Goal: Find contact information: Find contact information

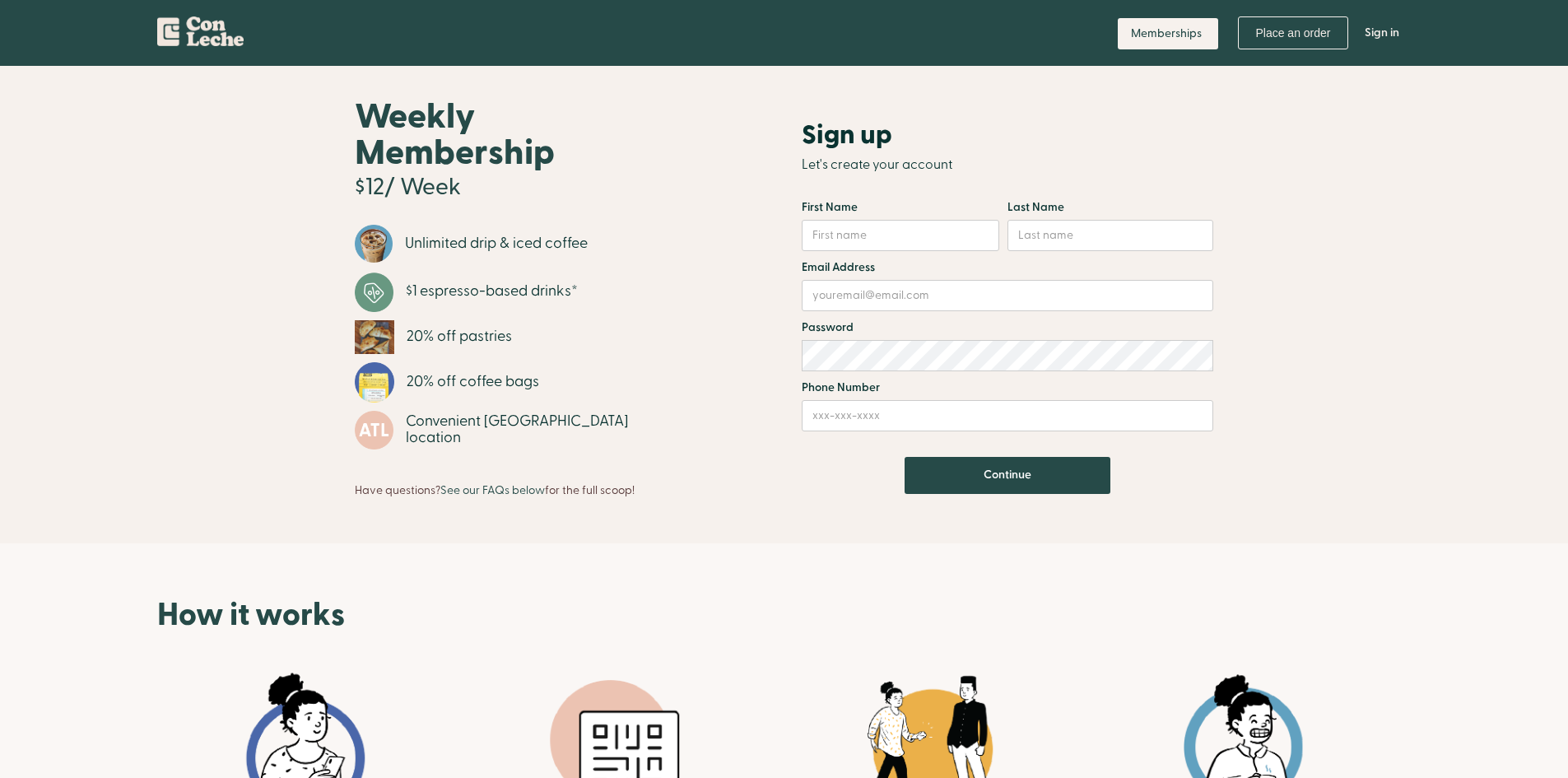
click at [211, 30] on img "home" at bounding box center [200, 29] width 86 height 35
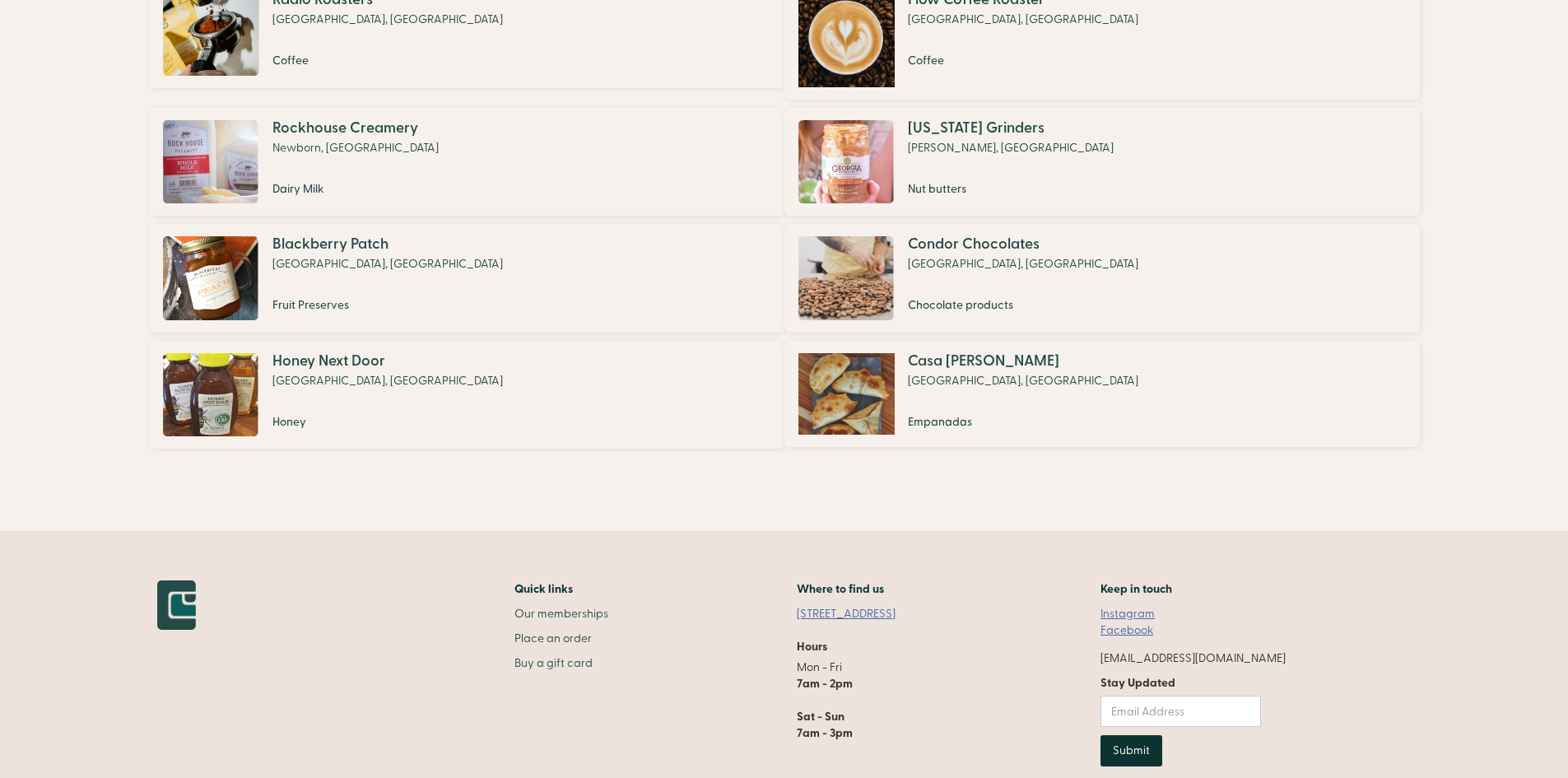
scroll to position [1204, 0]
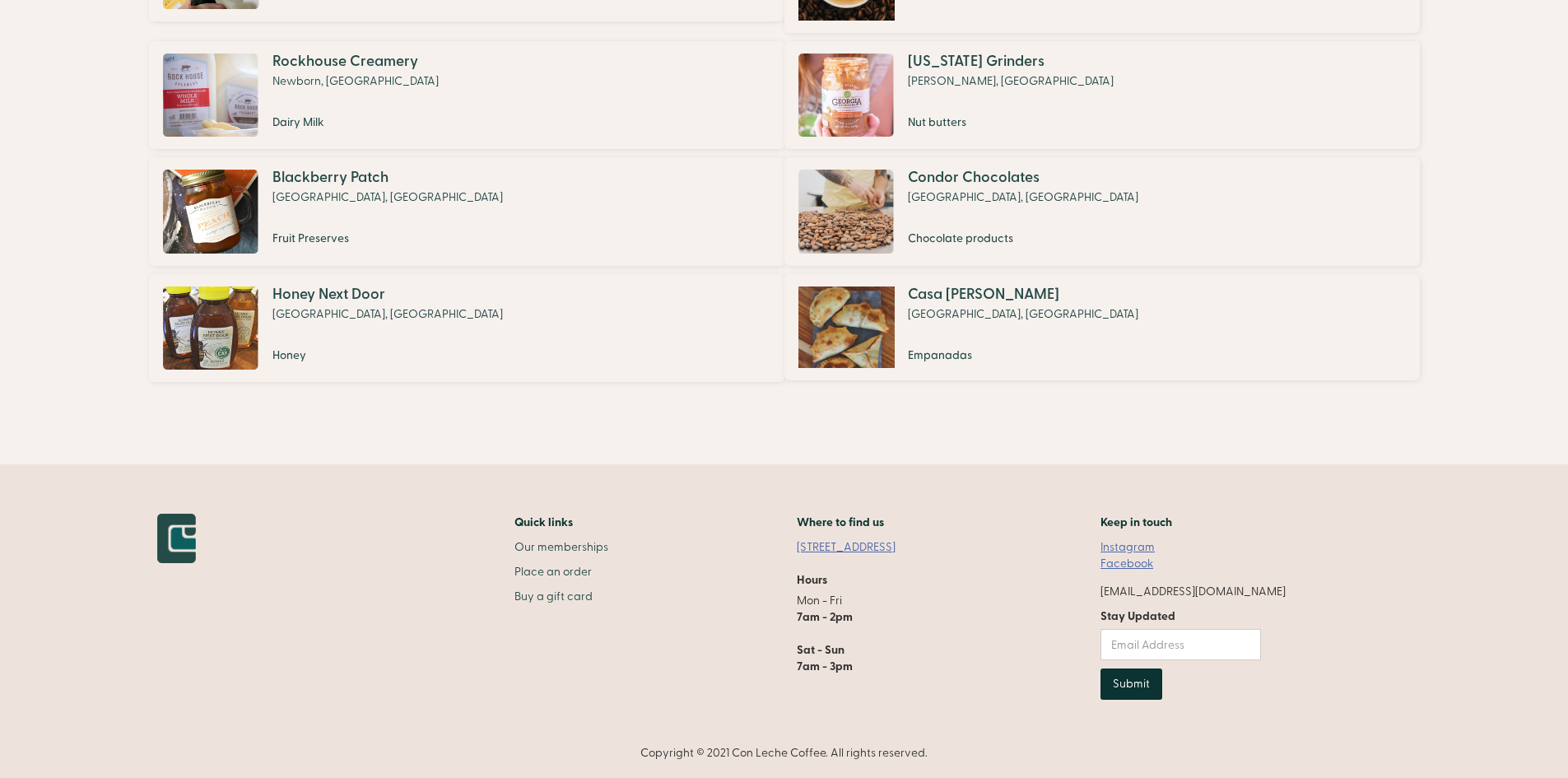
click at [1154, 566] on link "Facebook" at bounding box center [1127, 564] width 53 height 17
drag, startPoint x: 1310, startPoint y: 589, endPoint x: 1146, endPoint y: 587, distance: 164.0
click at [1146, 587] on div "Quick links Our memberships Place an order Buy a gift card Where to find us [ST…" at bounding box center [784, 637] width 1254 height 248
click at [1368, 602] on div "Quick links Our memberships Place an order Buy a gift card Where to find us [ST…" at bounding box center [784, 637] width 1254 height 248
click at [1307, 580] on div "Quick links Our memberships Place an order Buy a gift card Where to find us [ST…" at bounding box center [784, 637] width 1254 height 248
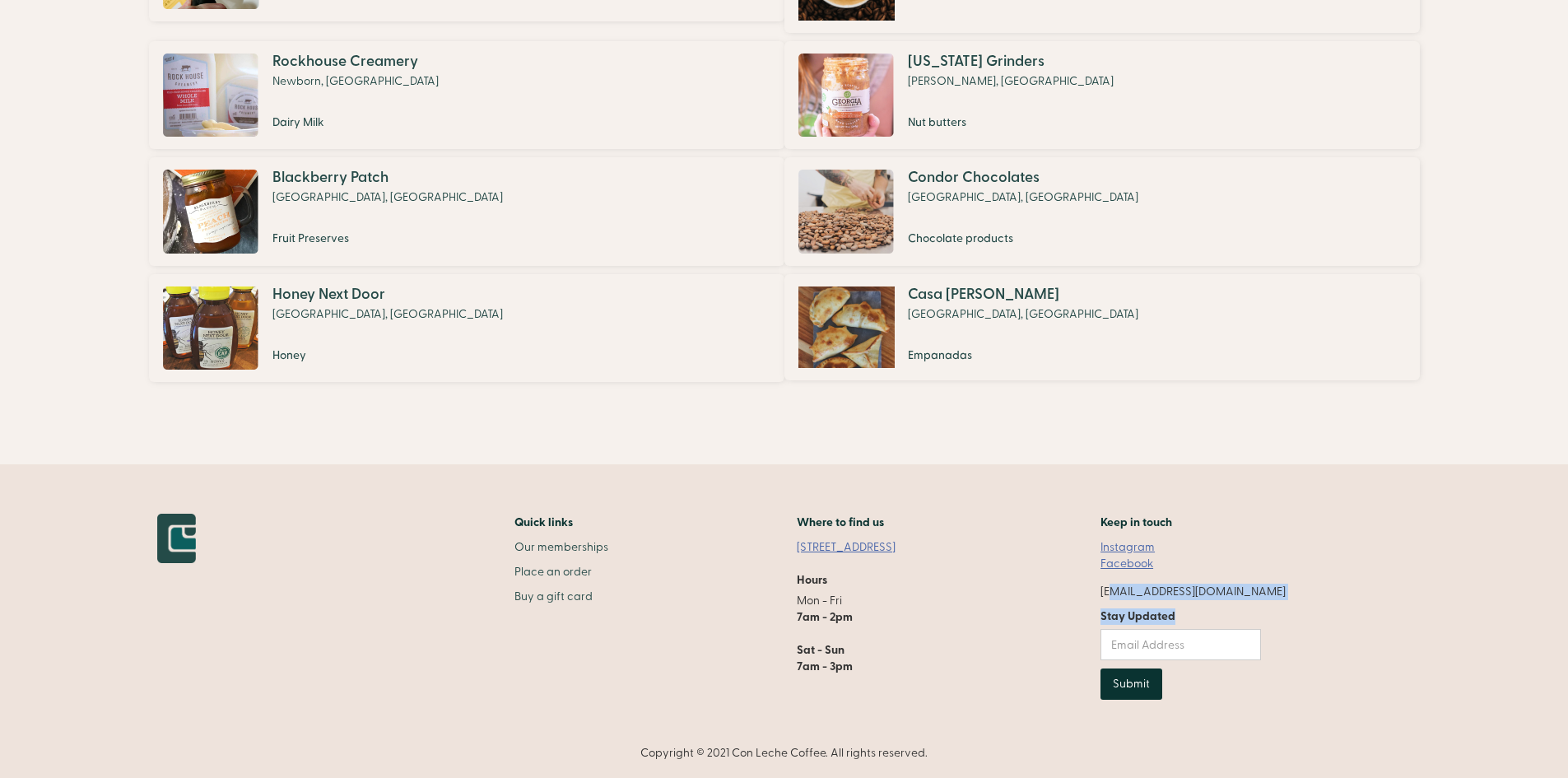
drag, startPoint x: 1315, startPoint y: 587, endPoint x: 1152, endPoint y: 591, distance: 163.0
click at [1152, 591] on div "Quick links Our memberships Place an order Buy a gift card Where to find us [ST…" at bounding box center [784, 637] width 1254 height 248
click at [1324, 599] on div "Quick links Our memberships Place an order Buy a gift card Where to find us [ST…" at bounding box center [784, 637] width 1254 height 248
drag, startPoint x: 1277, startPoint y: 589, endPoint x: 1130, endPoint y: 587, distance: 147.0
click at [1130, 587] on div "Quick links Our memberships Place an order Buy a gift card Where to find us [ST…" at bounding box center [721, 613] width 1129 height 198
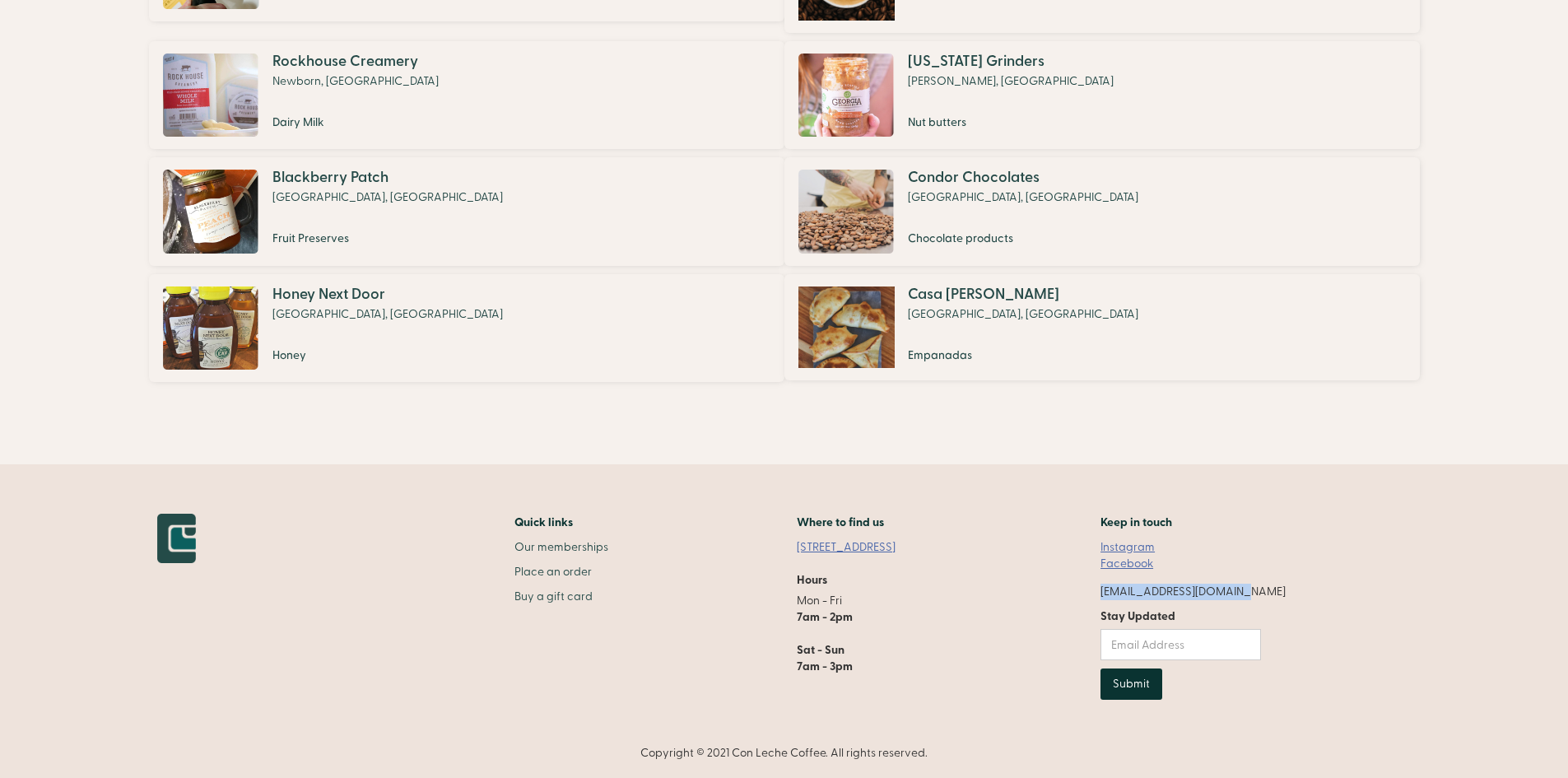
copy div "[EMAIL_ADDRESS][DOMAIN_NAME]"
